Goal: Check status: Check status

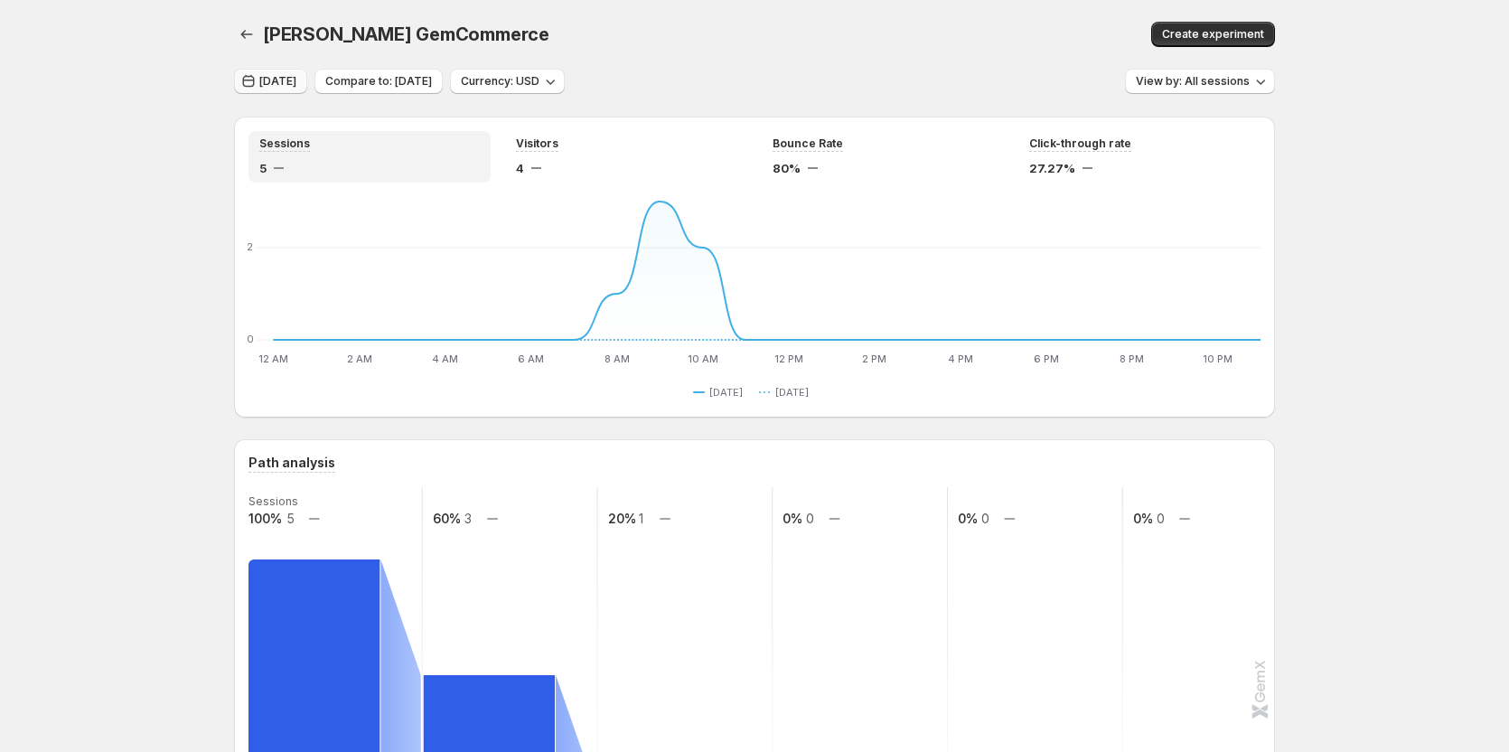
click at [296, 78] on span "[DATE]" at bounding box center [277, 81] width 37 height 14
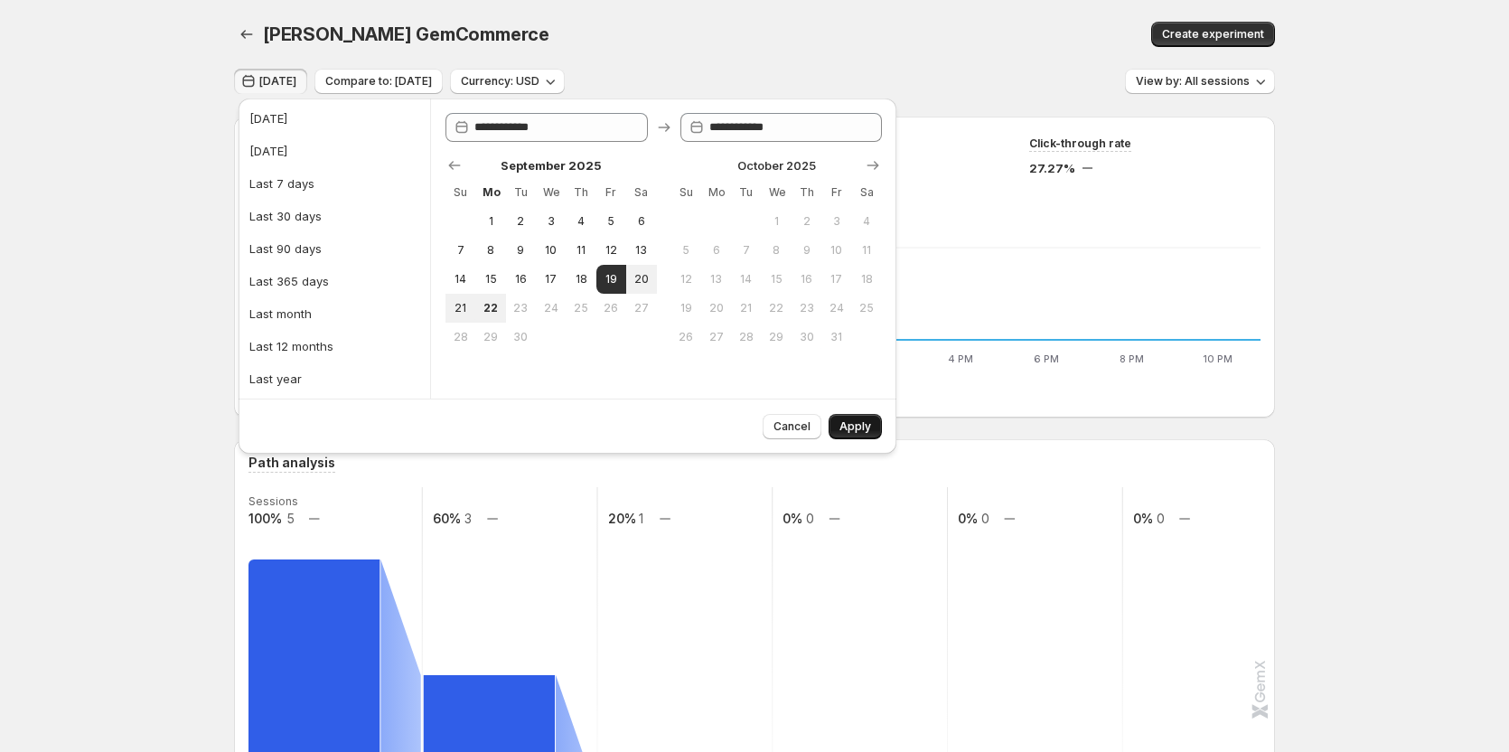
click at [873, 421] on button "Apply" at bounding box center [855, 426] width 53 height 25
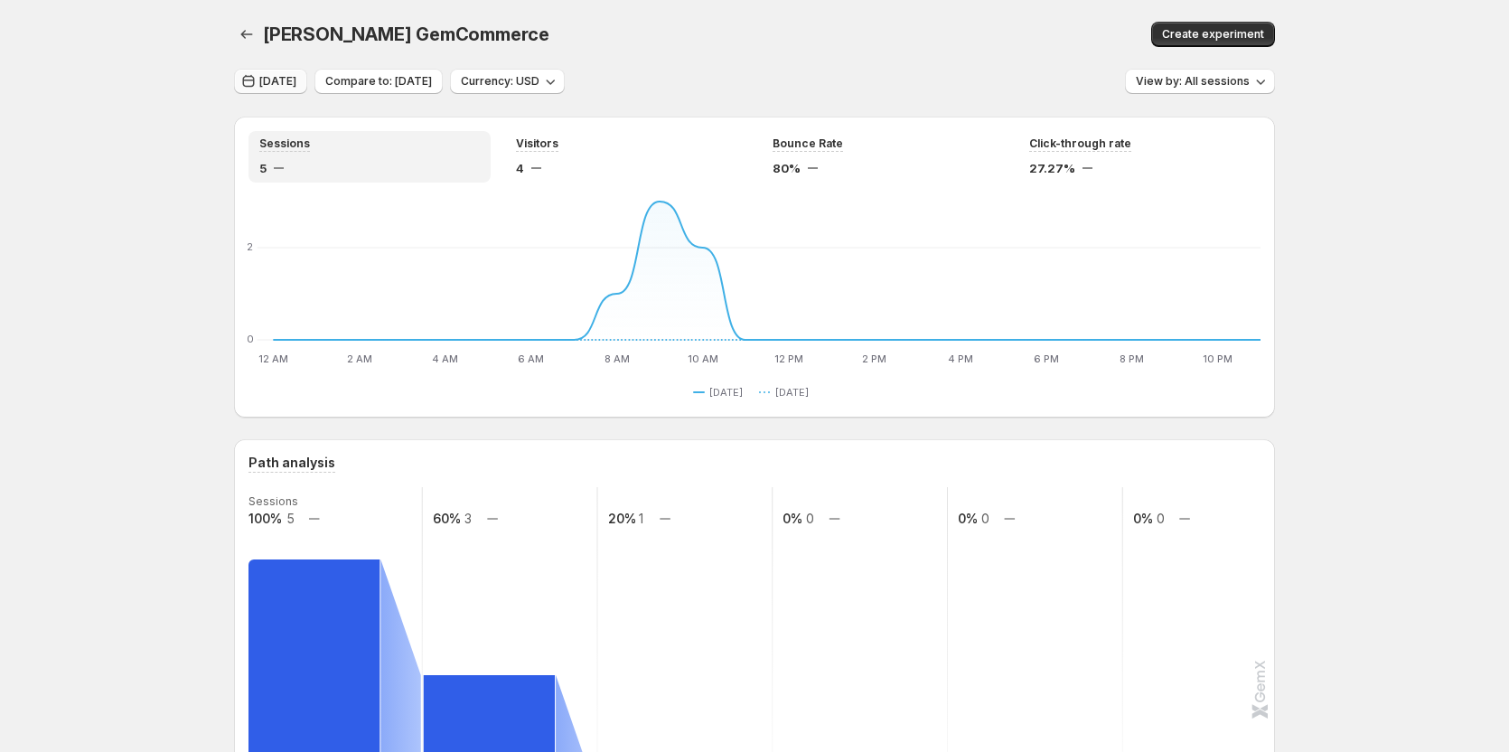
click at [297, 90] on button "[DATE]" at bounding box center [270, 81] width 73 height 25
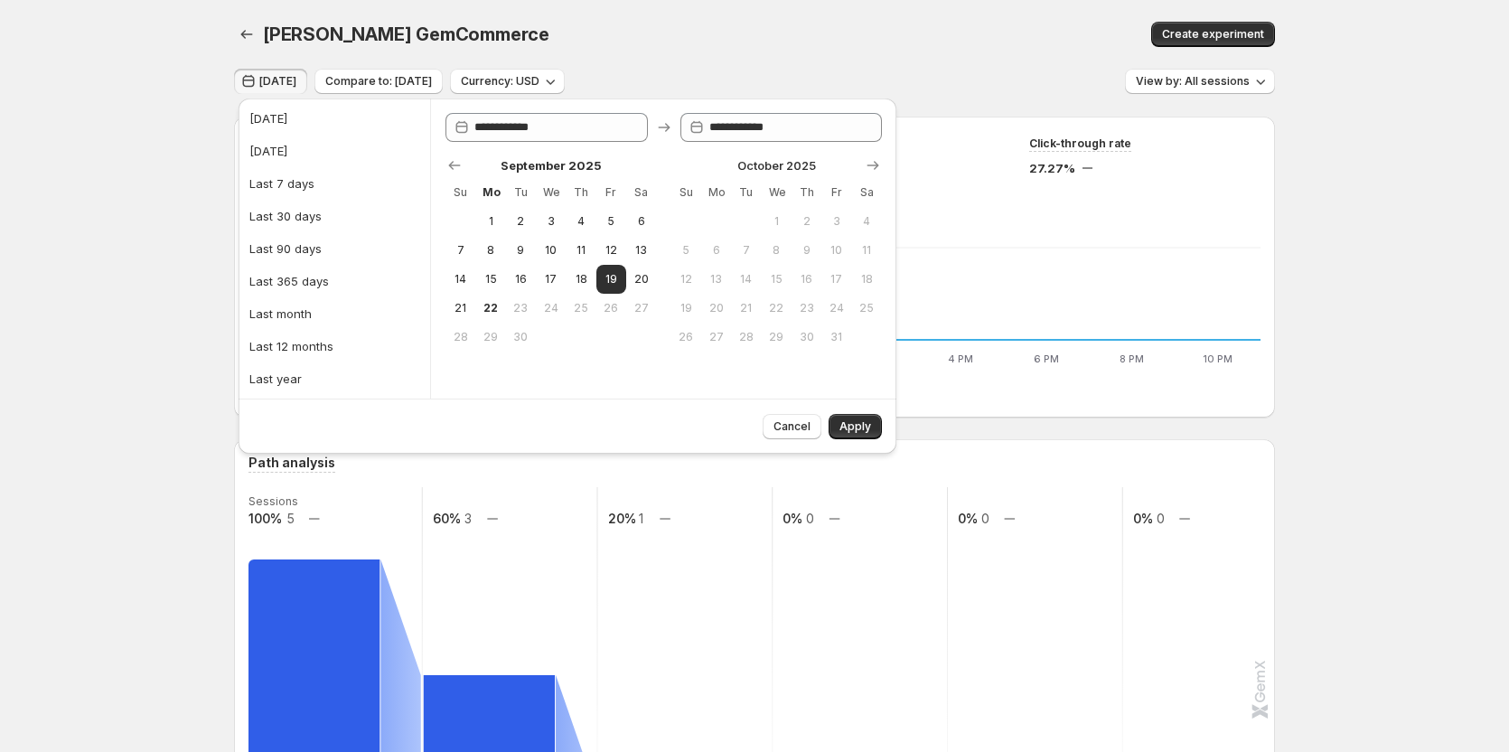
click at [296, 81] on span "[DATE]" at bounding box center [277, 81] width 37 height 14
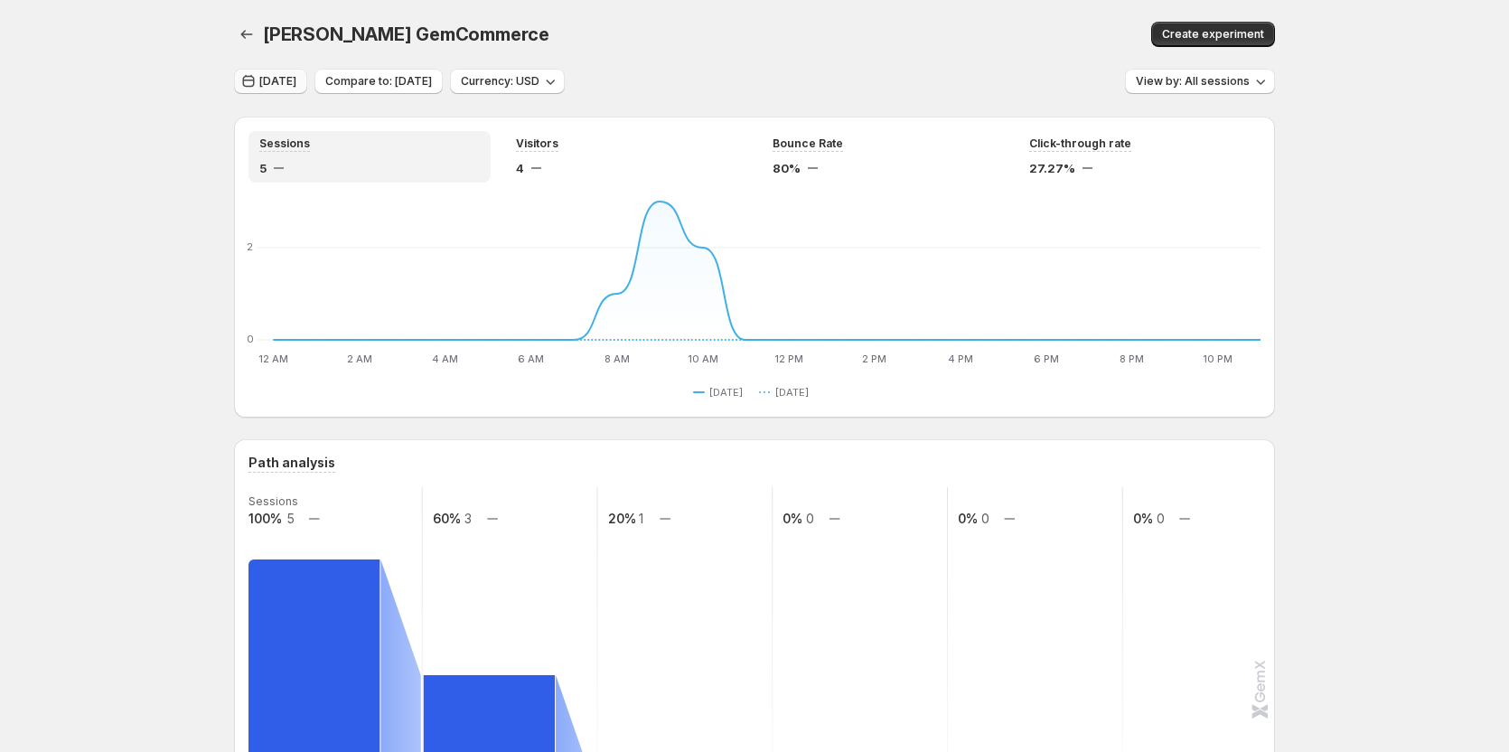
click at [296, 81] on span "[DATE]" at bounding box center [277, 81] width 37 height 14
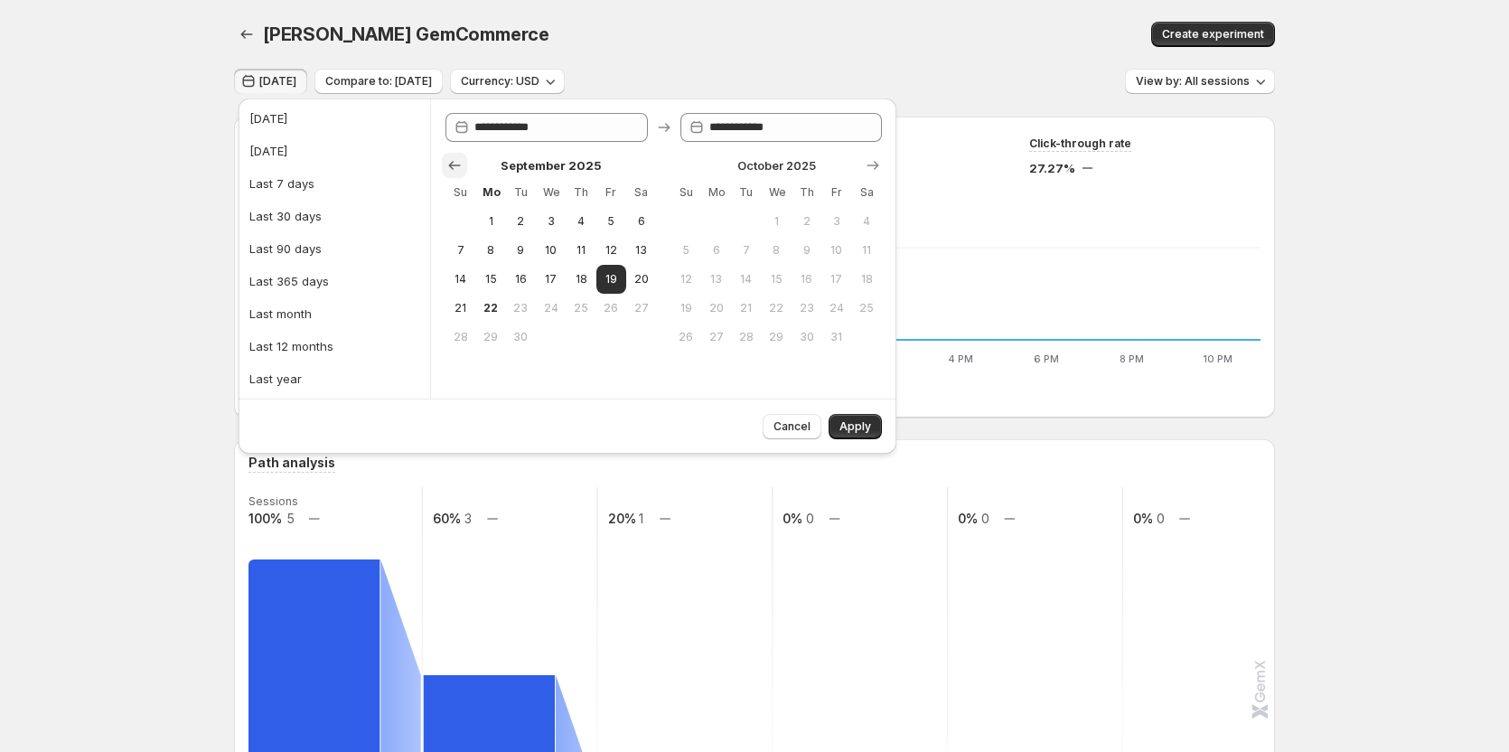
click at [457, 160] on icon "Show previous month, August 2025" at bounding box center [455, 165] width 18 height 18
click at [575, 308] on span "21" at bounding box center [580, 308] width 15 height 14
type input "**********"
click at [865, 166] on icon "Show next month, October 2025" at bounding box center [873, 165] width 18 height 18
click at [457, 163] on icon "Show previous month, August 2025" at bounding box center [455, 165] width 18 height 18
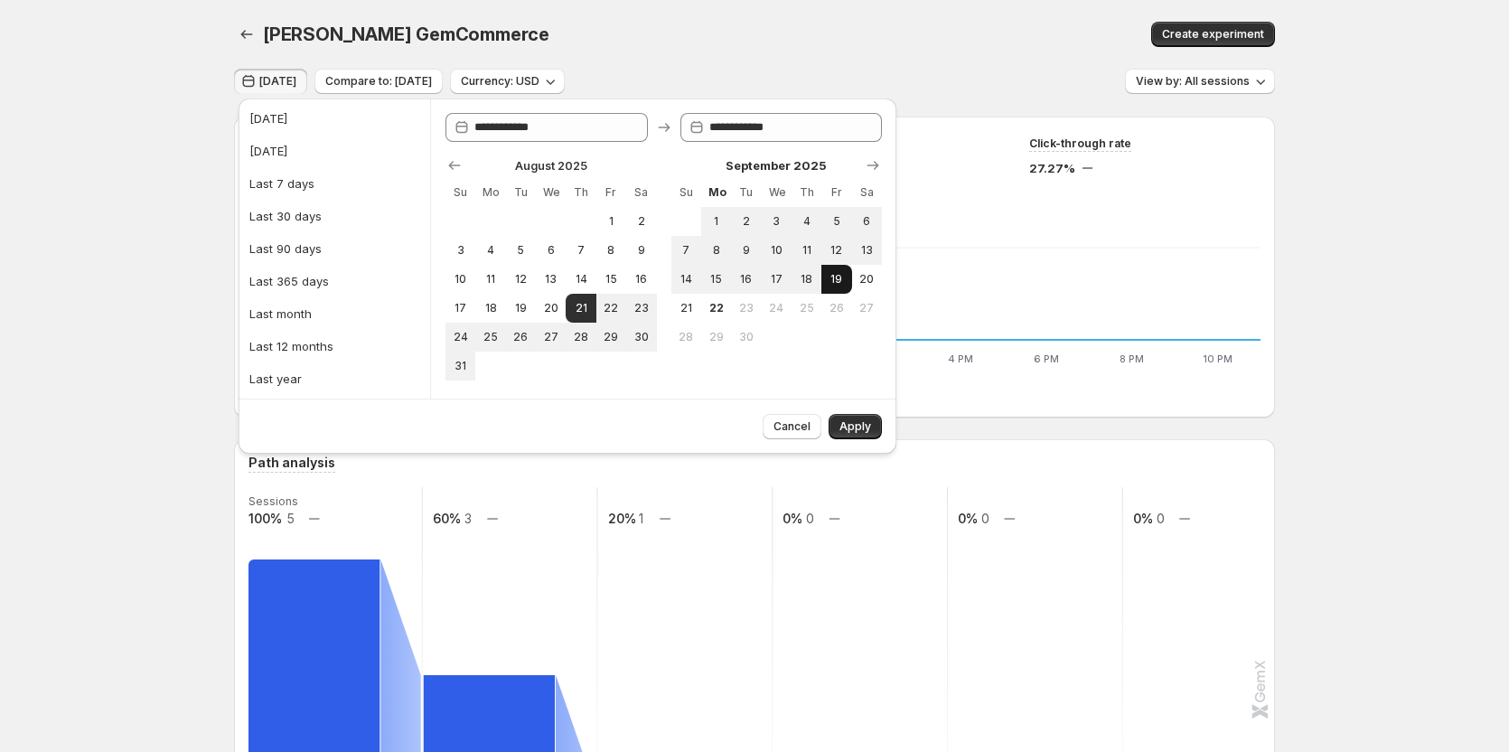
click at [834, 283] on span "19" at bounding box center [836, 279] width 15 height 14
type input "**********"
click at [850, 414] on button "Apply" at bounding box center [855, 426] width 53 height 25
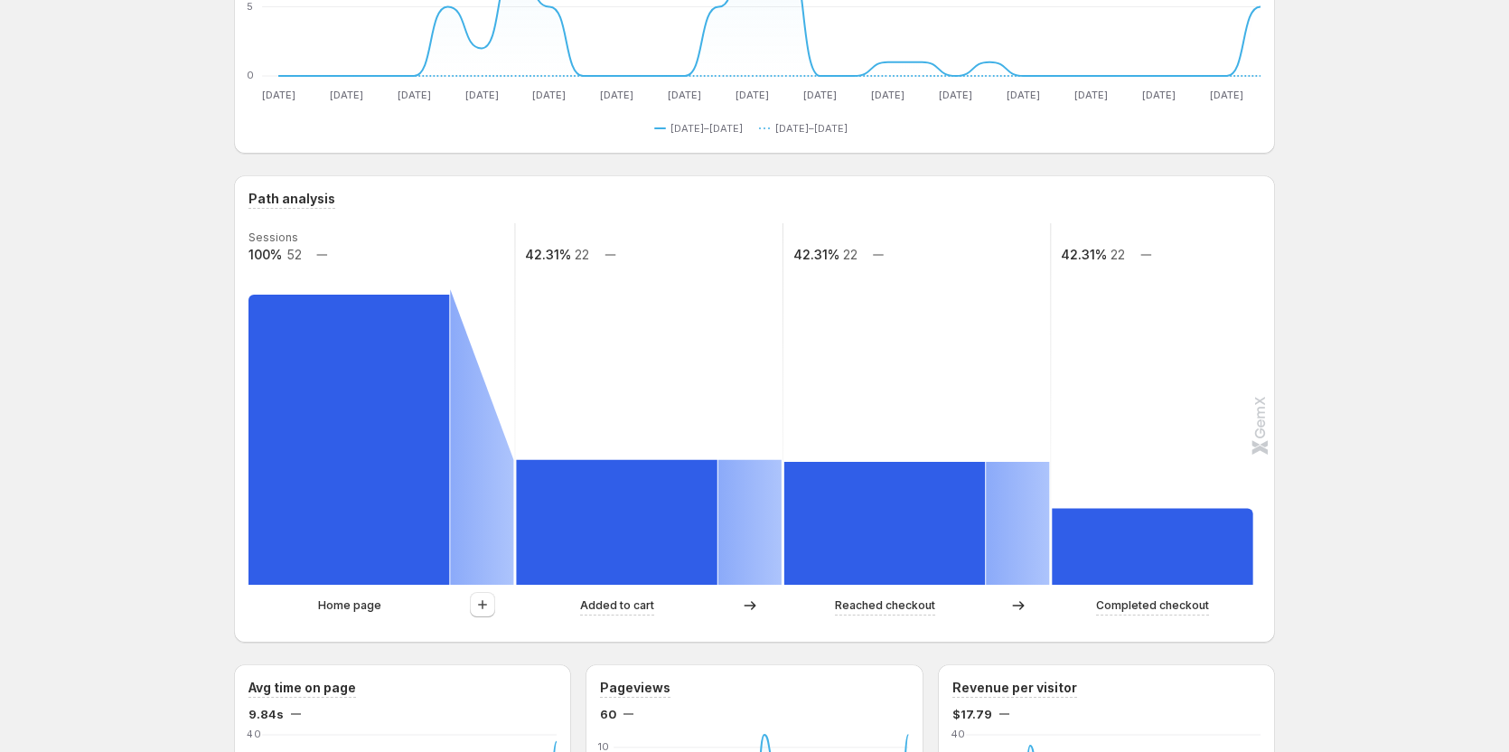
scroll to position [362, 0]
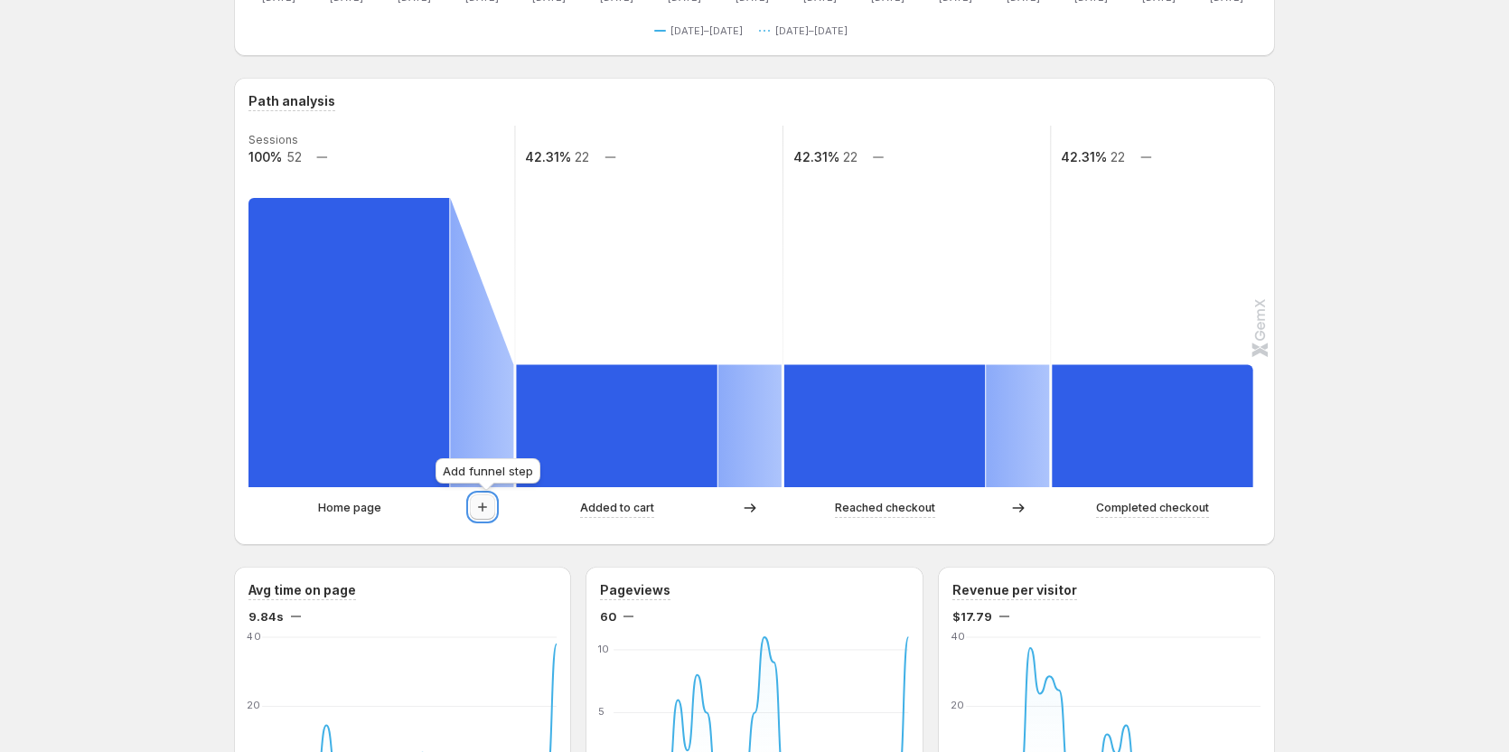
click at [481, 509] on icon "button" at bounding box center [483, 507] width 18 height 18
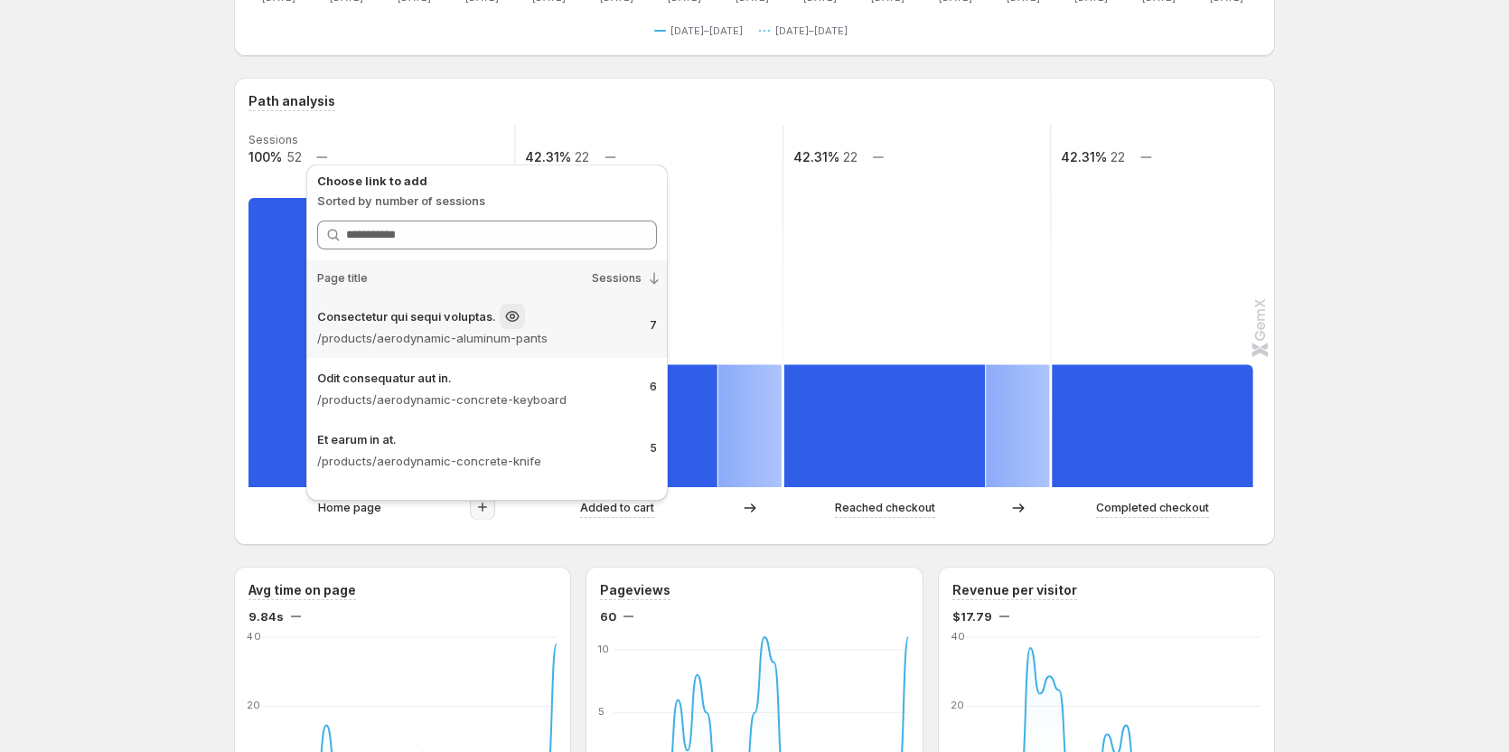
click at [544, 341] on p "/products/aerodynamic-aluminum-pants" at bounding box center [476, 338] width 318 height 18
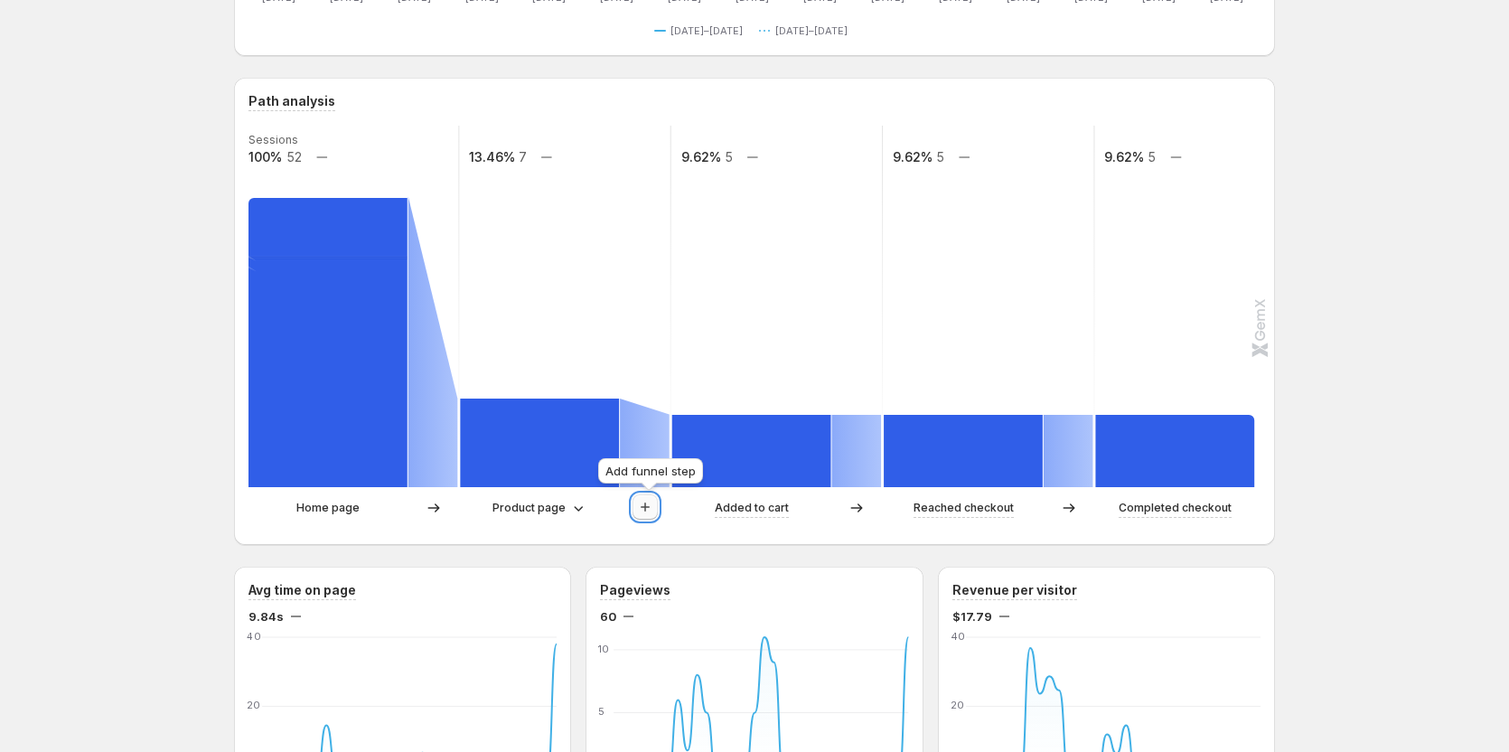
click at [645, 501] on icon "button" at bounding box center [645, 507] width 18 height 18
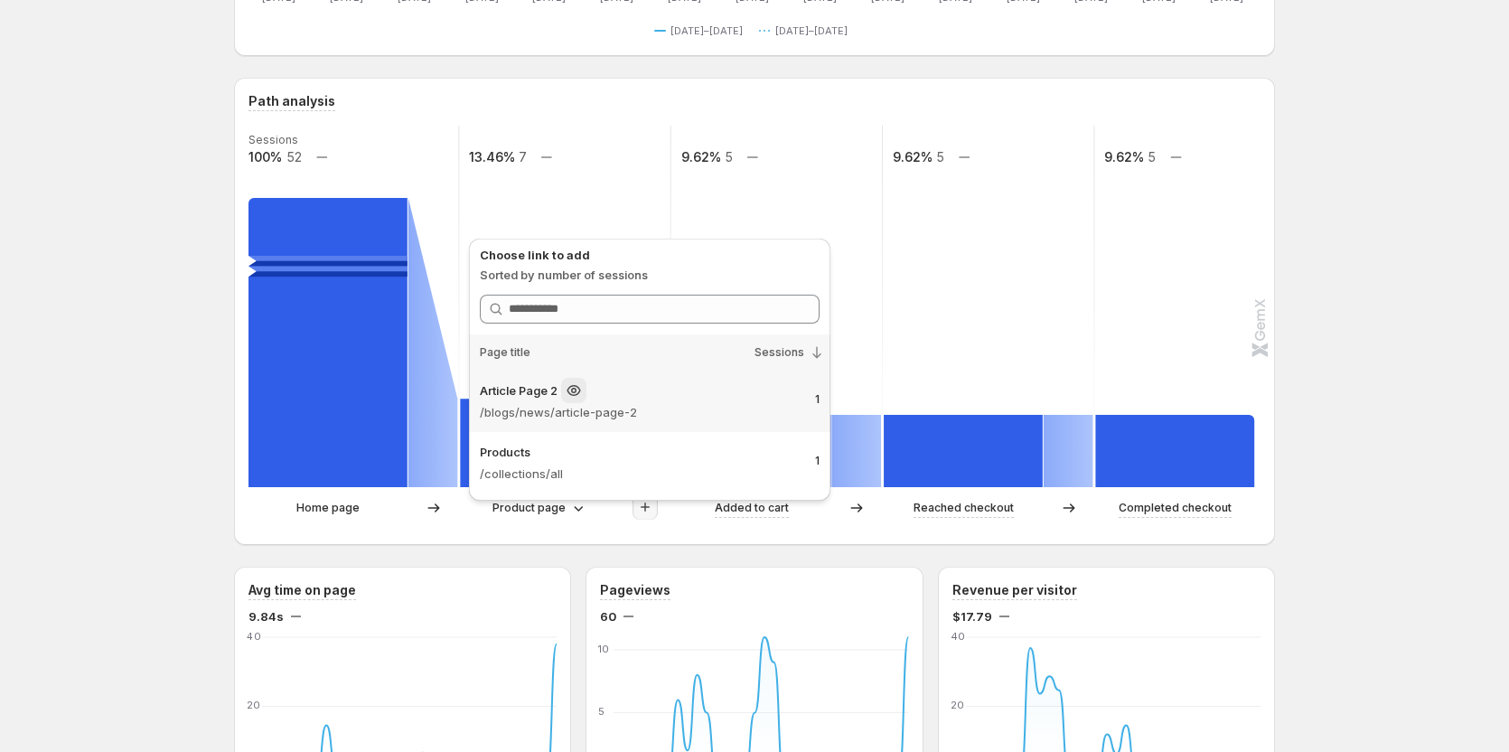
click at [625, 407] on p "/blogs/news/article-page-2" at bounding box center [640, 412] width 321 height 18
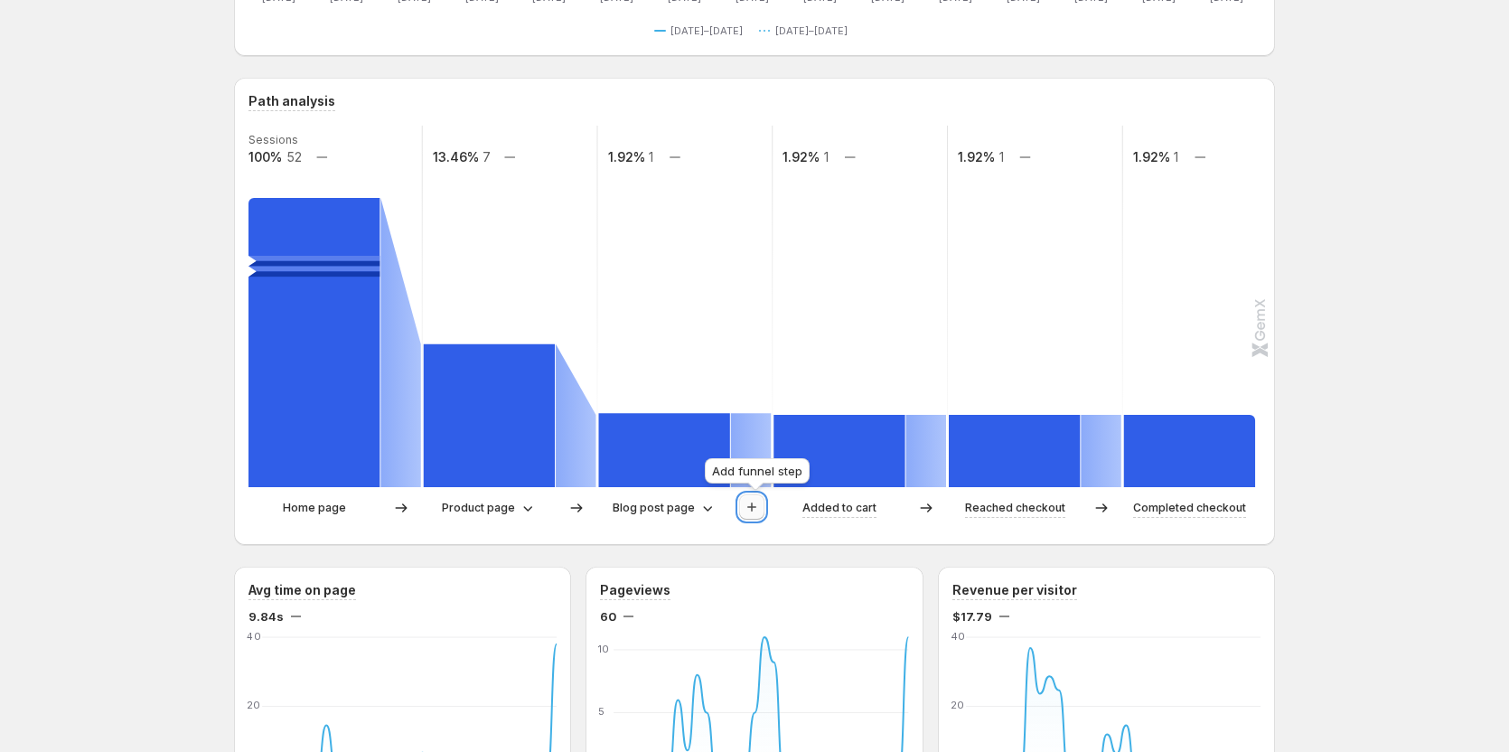
click at [749, 509] on icon "button" at bounding box center [752, 507] width 18 height 18
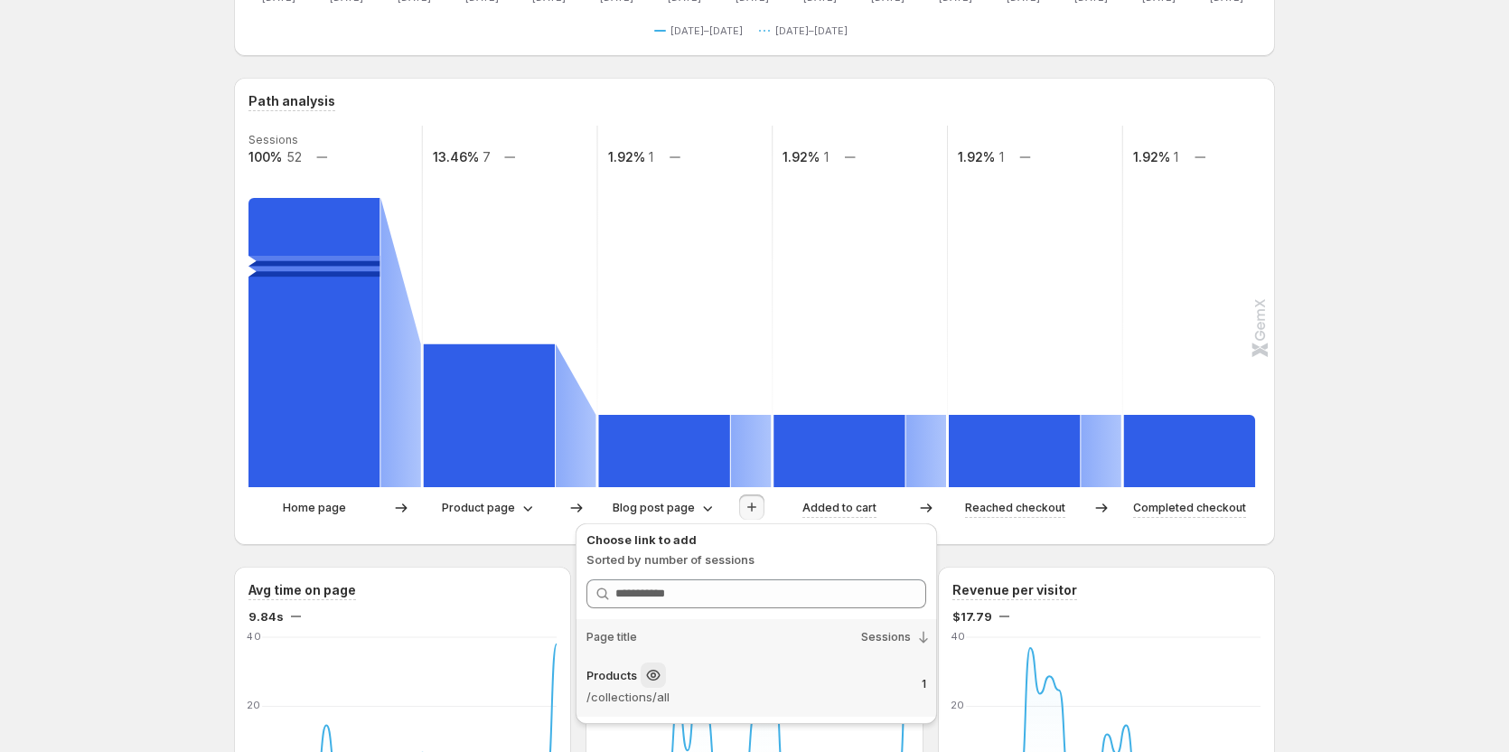
click at [716, 680] on div "Products" at bounding box center [747, 675] width 321 height 25
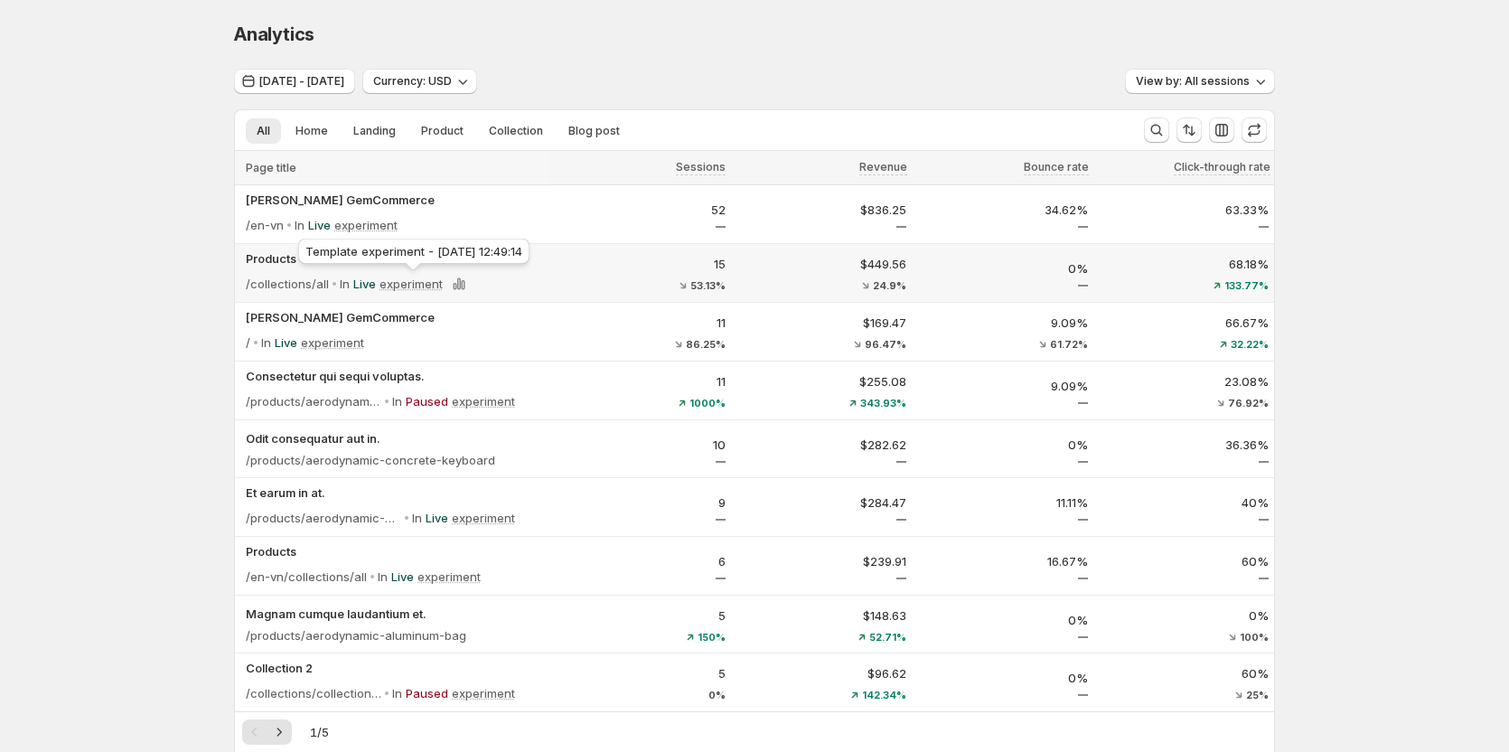
click at [411, 288] on p "experiment" at bounding box center [411, 284] width 63 height 18
click at [355, 285] on div "In Live experiment" at bounding box center [402, 283] width 139 height 25
click at [354, 282] on div "In Live experiment" at bounding box center [402, 283] width 139 height 25
click at [345, 282] on p "In" at bounding box center [345, 284] width 10 height 18
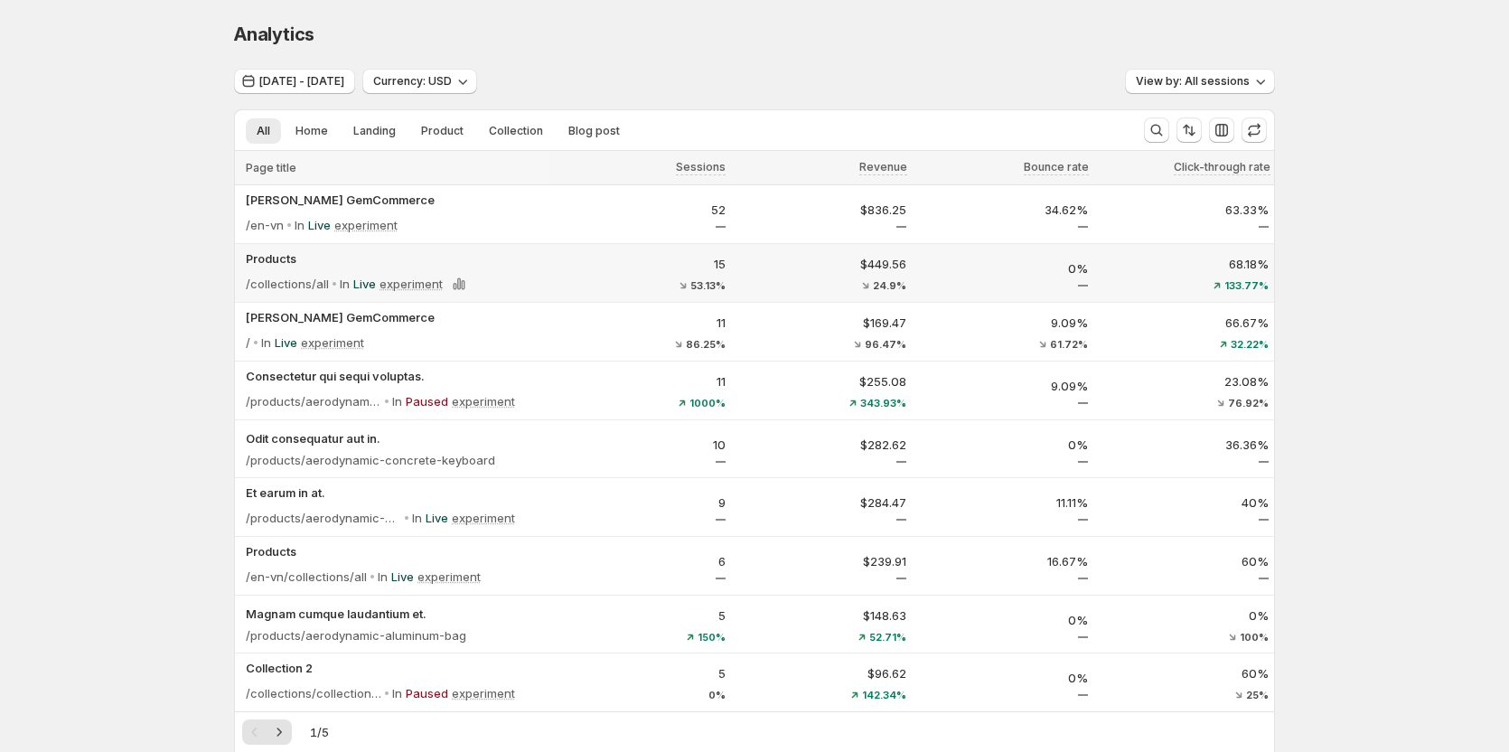
click at [376, 282] on p "Live" at bounding box center [364, 284] width 23 height 18
click at [420, 285] on p "experiment" at bounding box center [411, 284] width 63 height 18
click at [371, 289] on p "Live" at bounding box center [364, 284] width 23 height 18
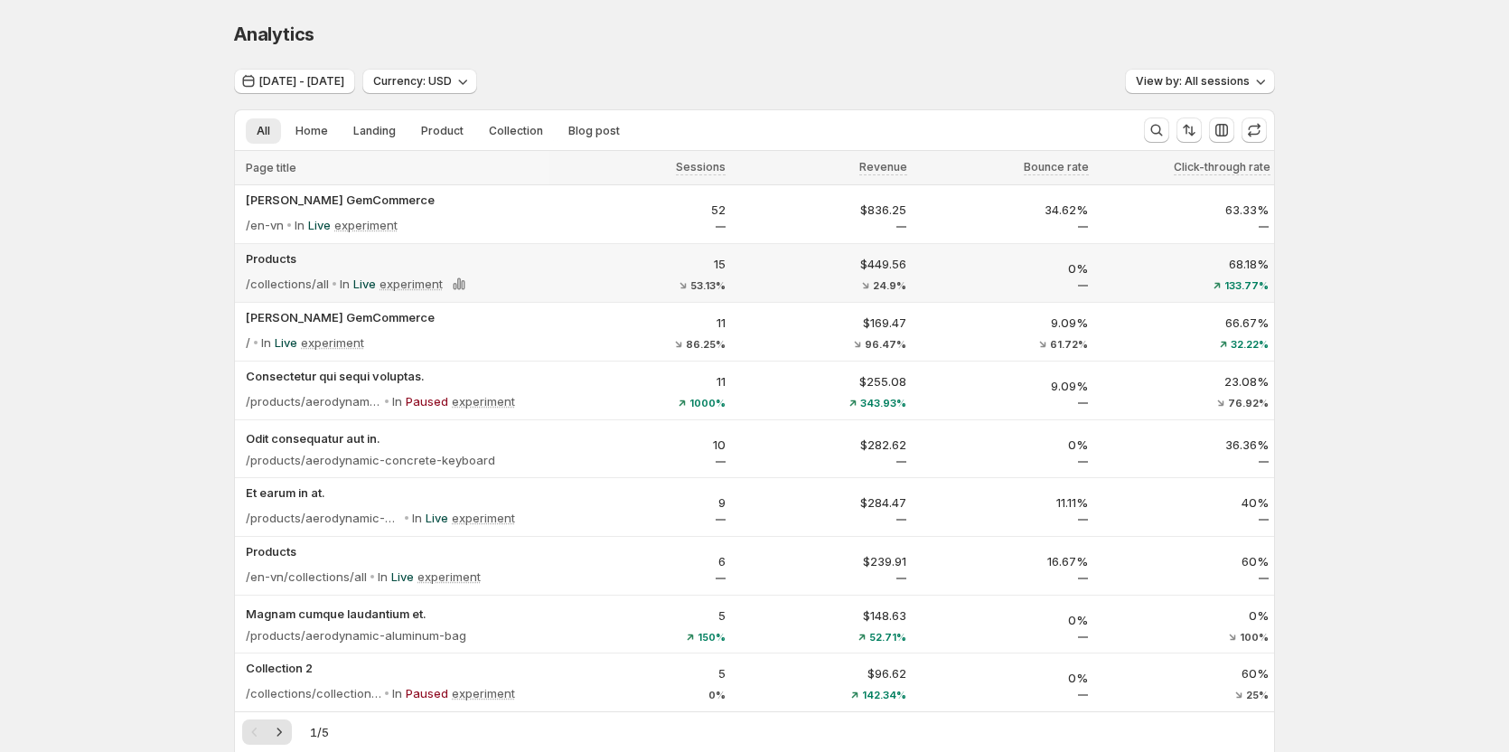
click at [348, 281] on p "In" at bounding box center [345, 284] width 10 height 18
click at [372, 284] on p "Live" at bounding box center [364, 284] width 23 height 18
click at [408, 289] on p "experiment" at bounding box center [411, 284] width 63 height 18
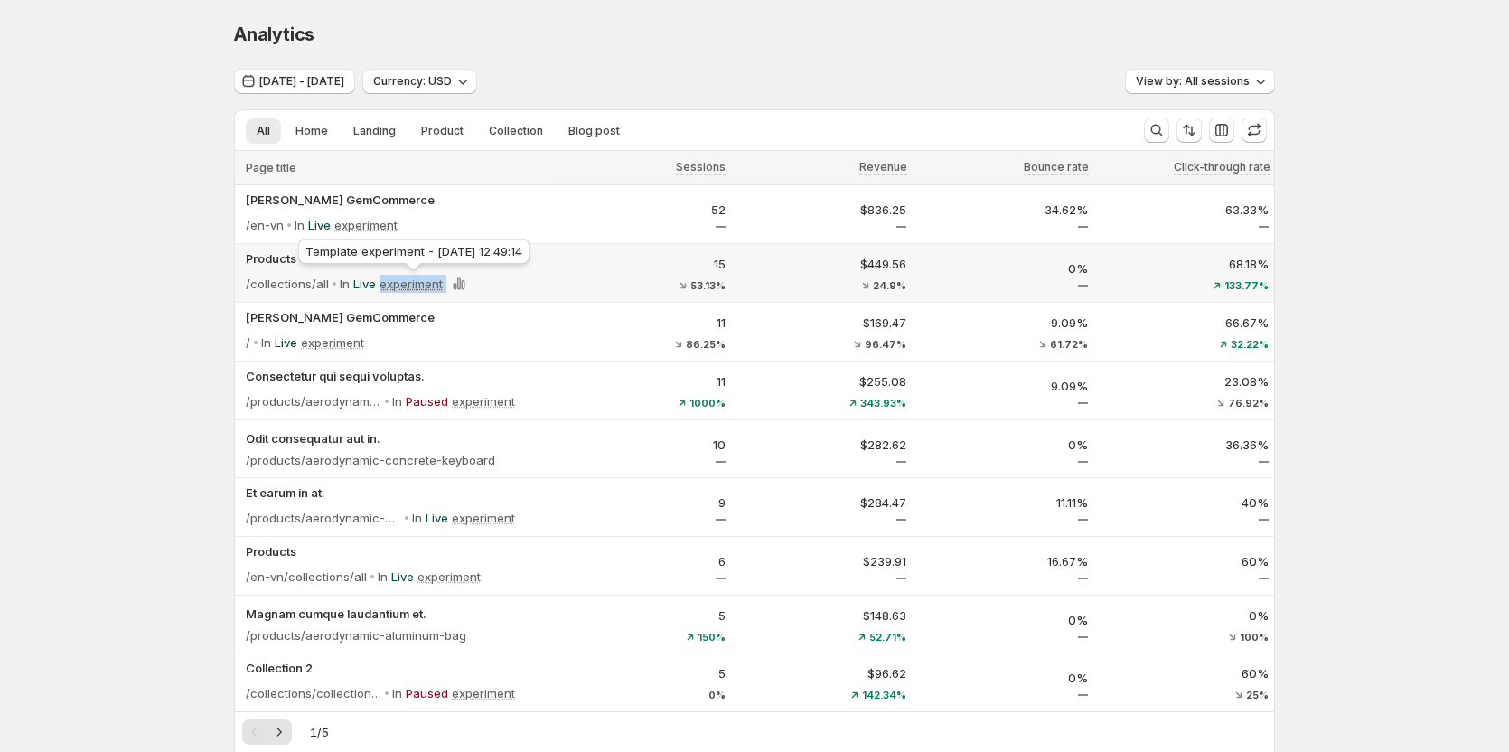
click at [408, 289] on p "experiment" at bounding box center [411, 284] width 63 height 18
click at [361, 287] on p "Live" at bounding box center [364, 284] width 23 height 18
click at [394, 285] on p "experiment" at bounding box center [411, 284] width 63 height 18
